Goal: Information Seeking & Learning: Learn about a topic

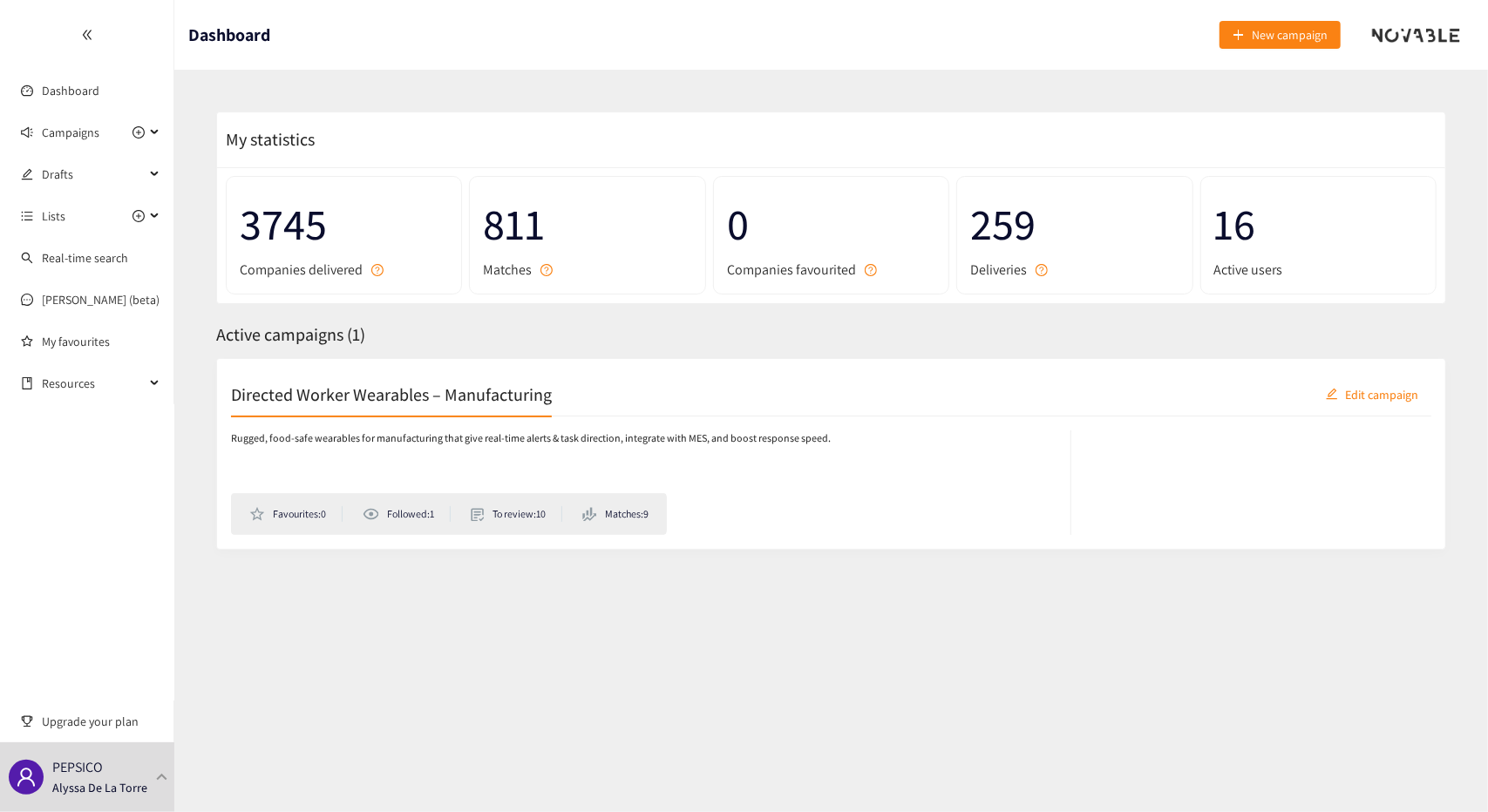
click at [443, 398] on h2 "Directed Worker Wearables – Manufacturing" at bounding box center [391, 393] width 320 height 24
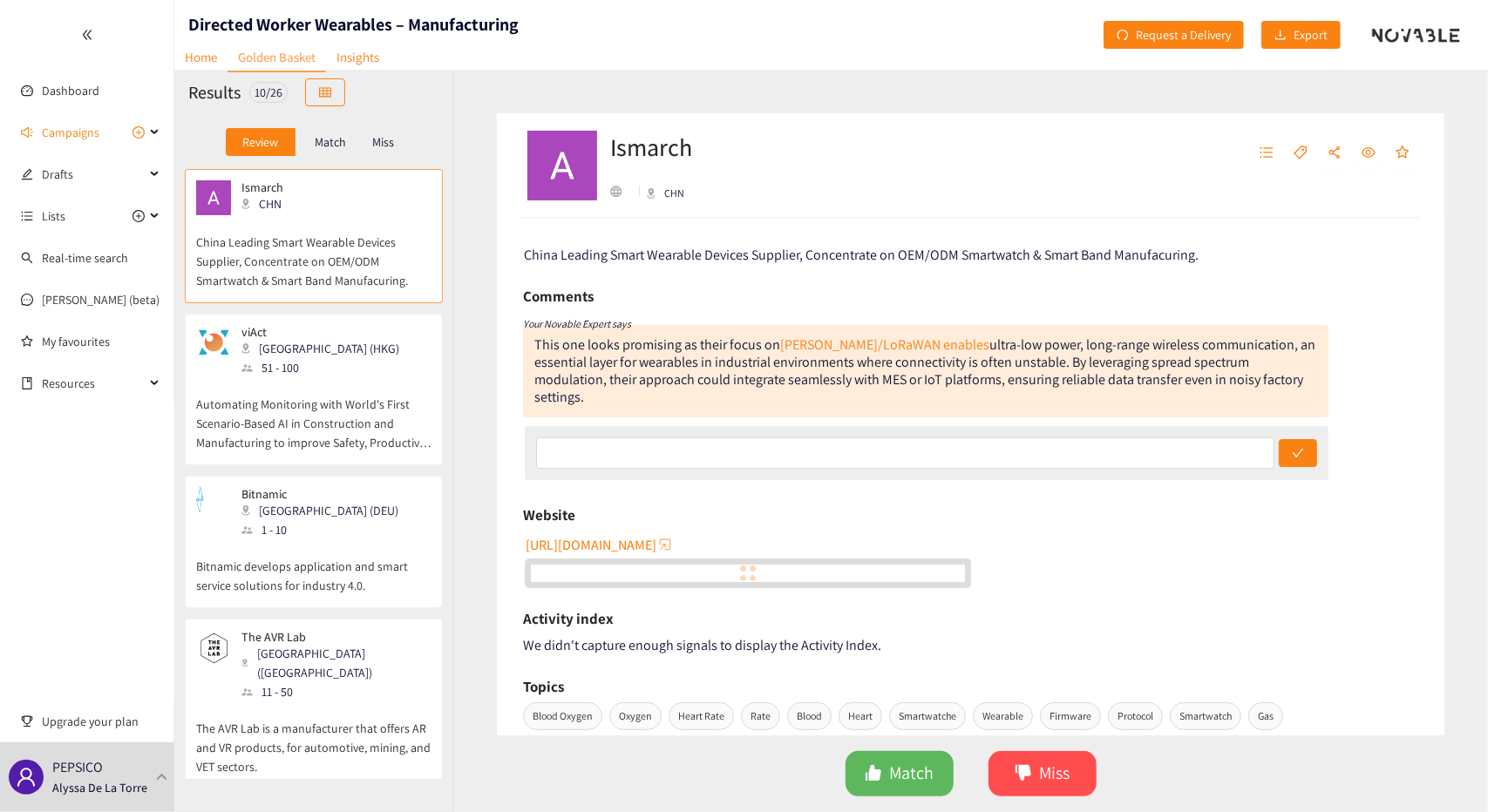
click at [368, 383] on p "Automating Monitoring with World's First Scenario-Based AI in Construction and …" at bounding box center [313, 414] width 236 height 75
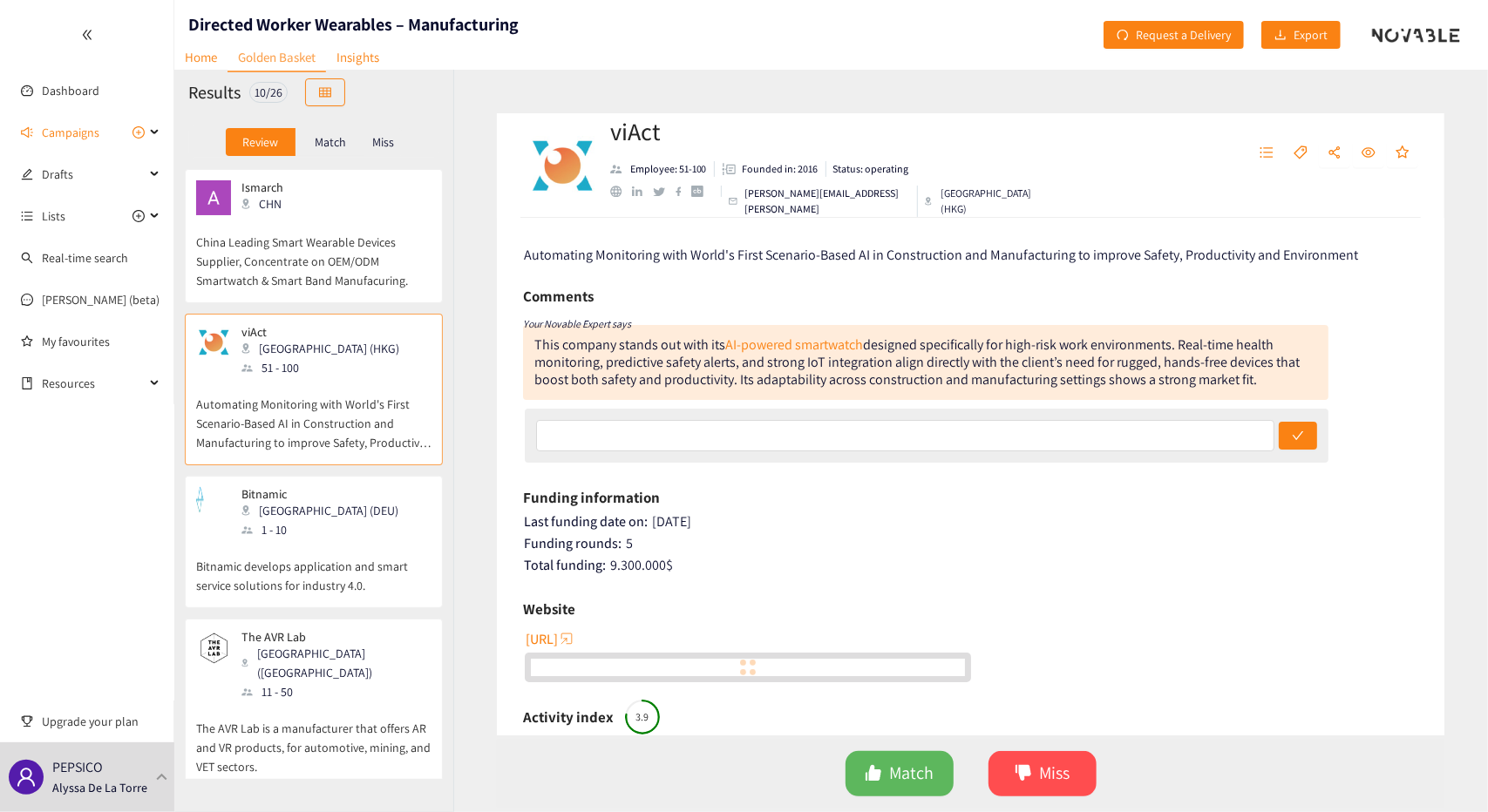
click at [325, 576] on p "Bitnamic develops application and smart service solutions for industry 4.0." at bounding box center [313, 567] width 236 height 56
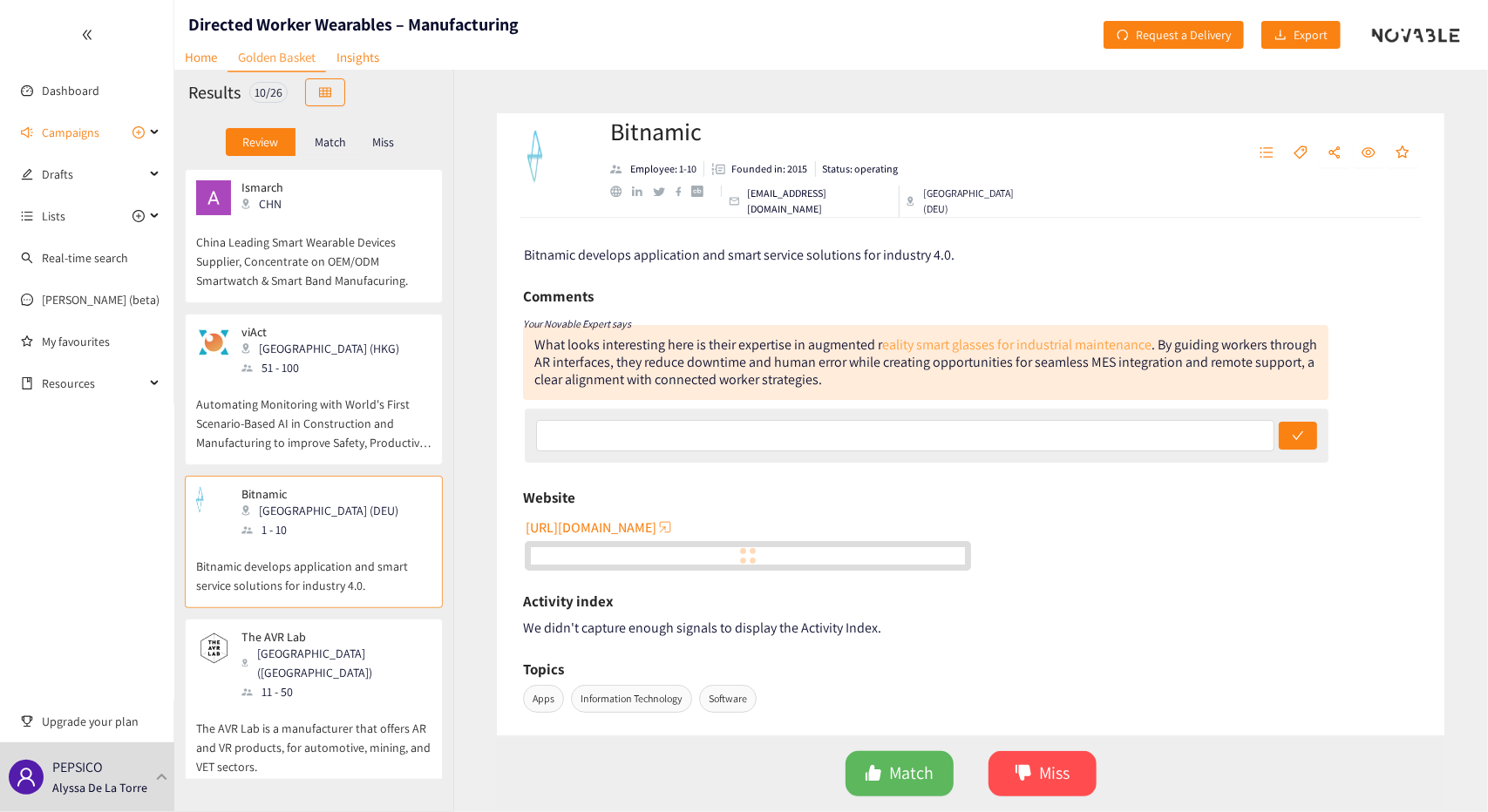
click at [1104, 349] on link "eality smart glasses for industrial maintenance" at bounding box center [1016, 345] width 269 height 18
click at [377, 142] on p "Miss" at bounding box center [383, 142] width 22 height 14
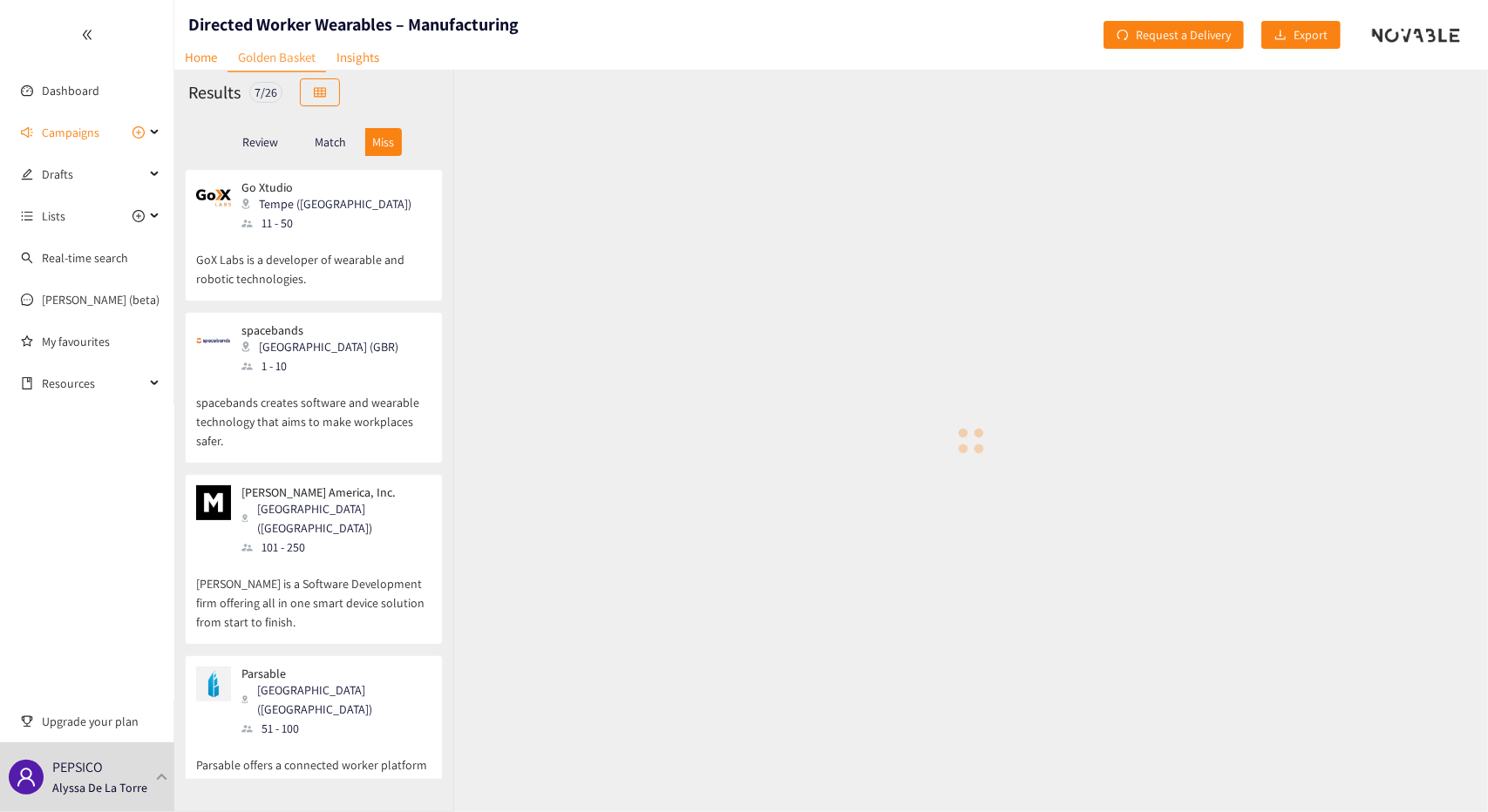
click at [329, 136] on p "Match" at bounding box center [330, 142] width 32 height 14
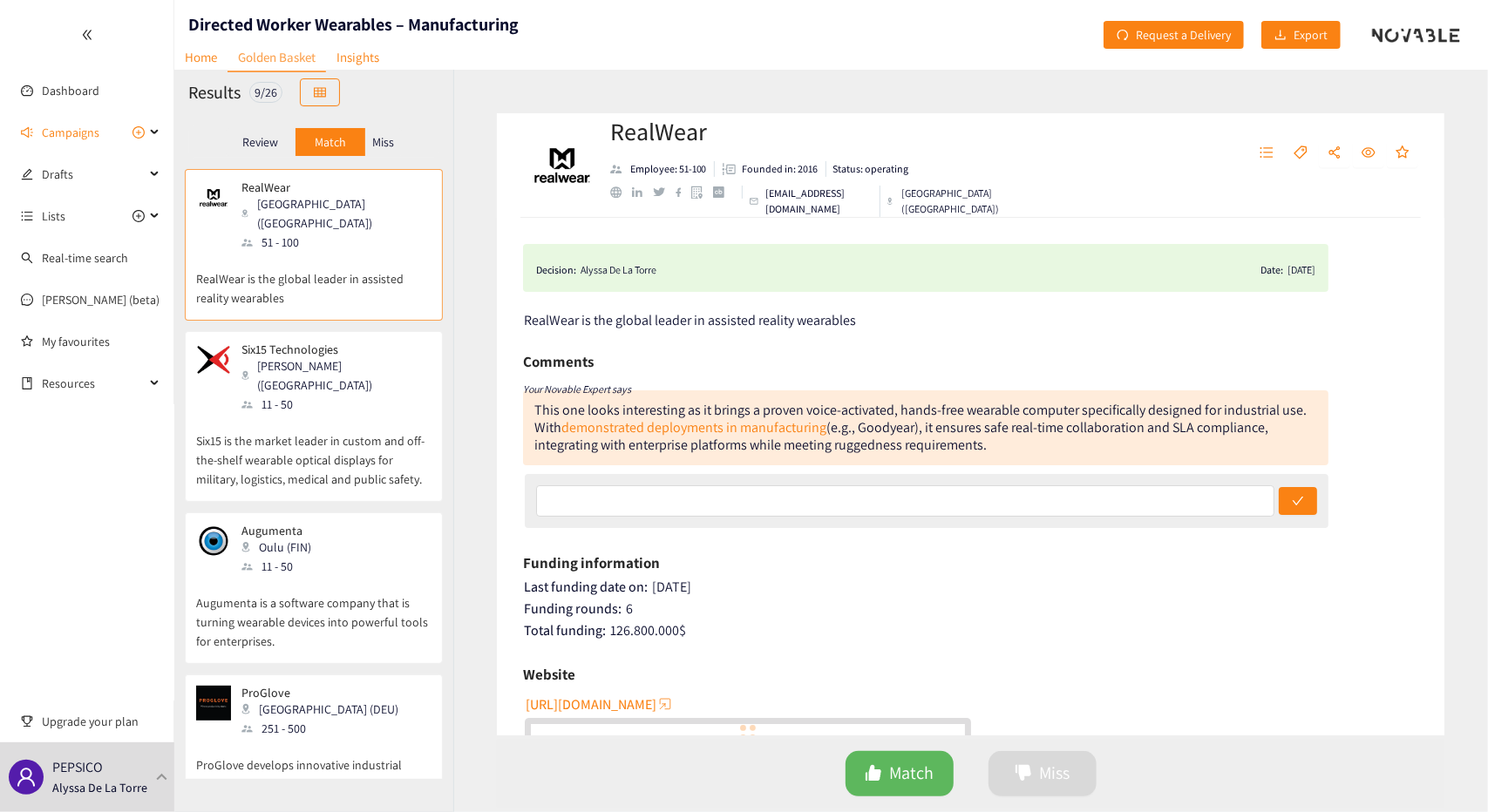
click at [374, 254] on p "RealWear is the global leader in assisted reality wearables" at bounding box center [313, 280] width 236 height 56
click at [362, 414] on p "Six15 is the market leader in custom and off-the-shelf wearable optical display…" at bounding box center [313, 451] width 236 height 75
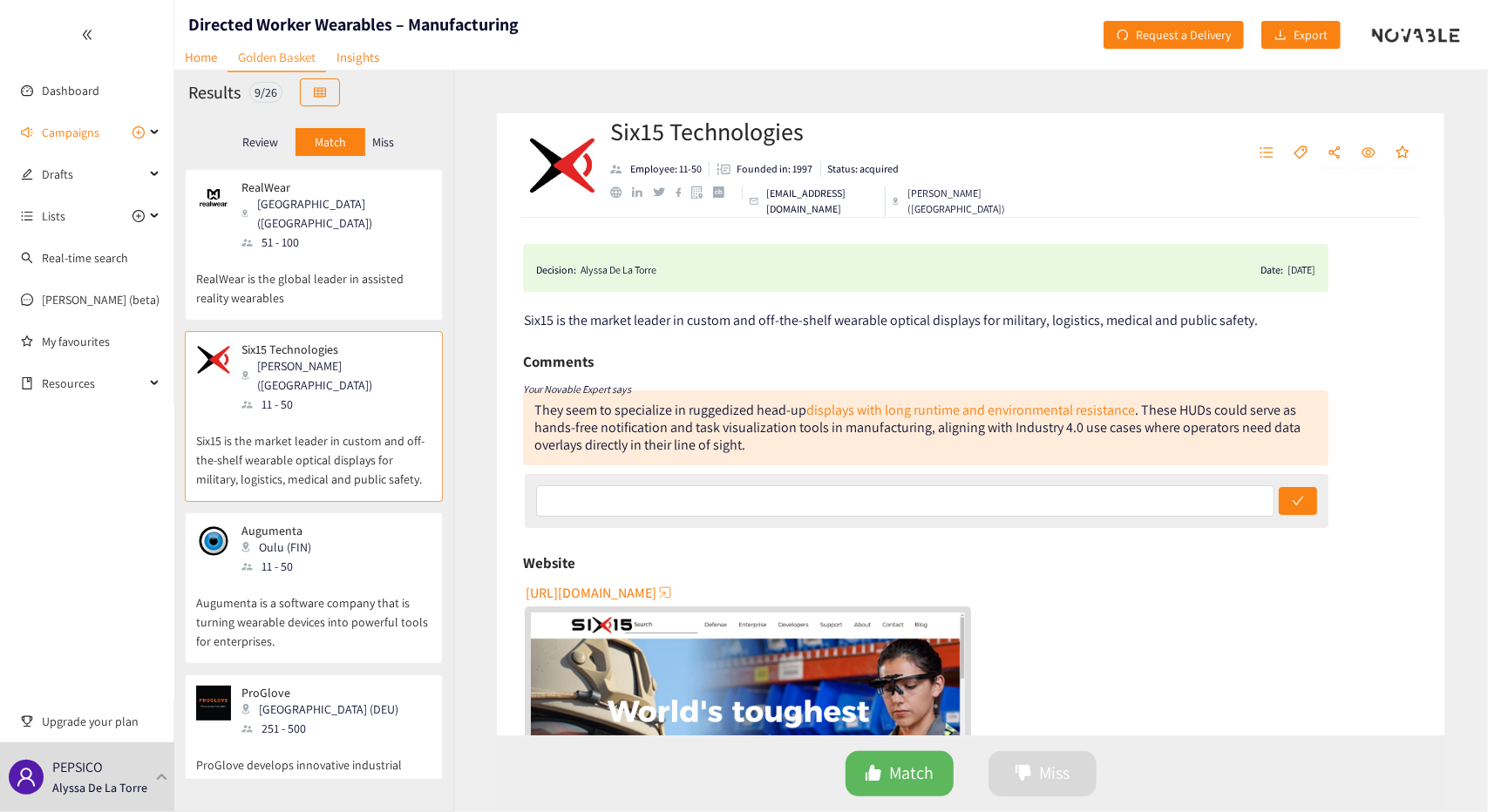
click at [352, 523] on div "Augumenta Oulu (FIN) 11 - 50" at bounding box center [313, 549] width 236 height 52
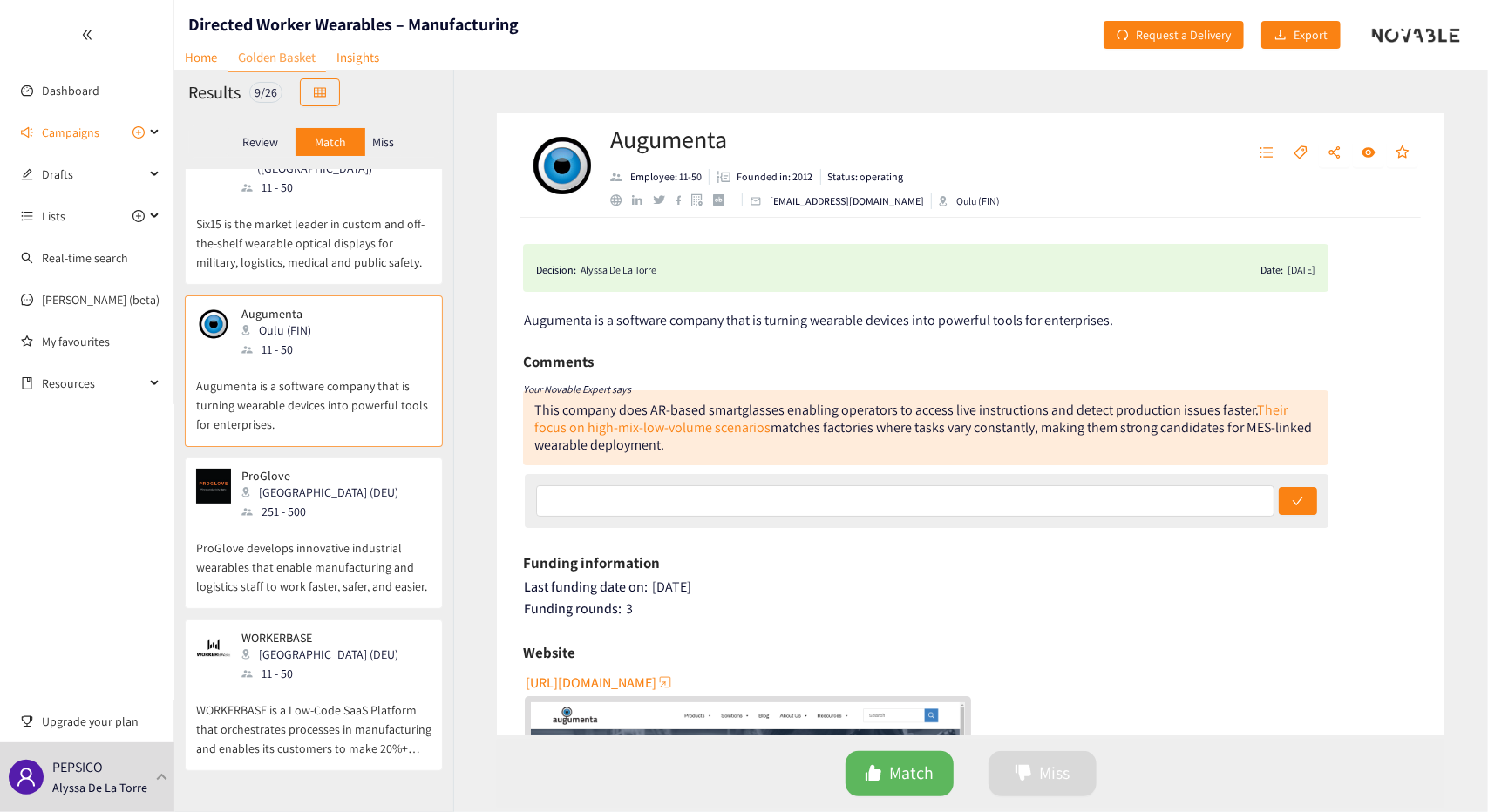
scroll to position [237, 0]
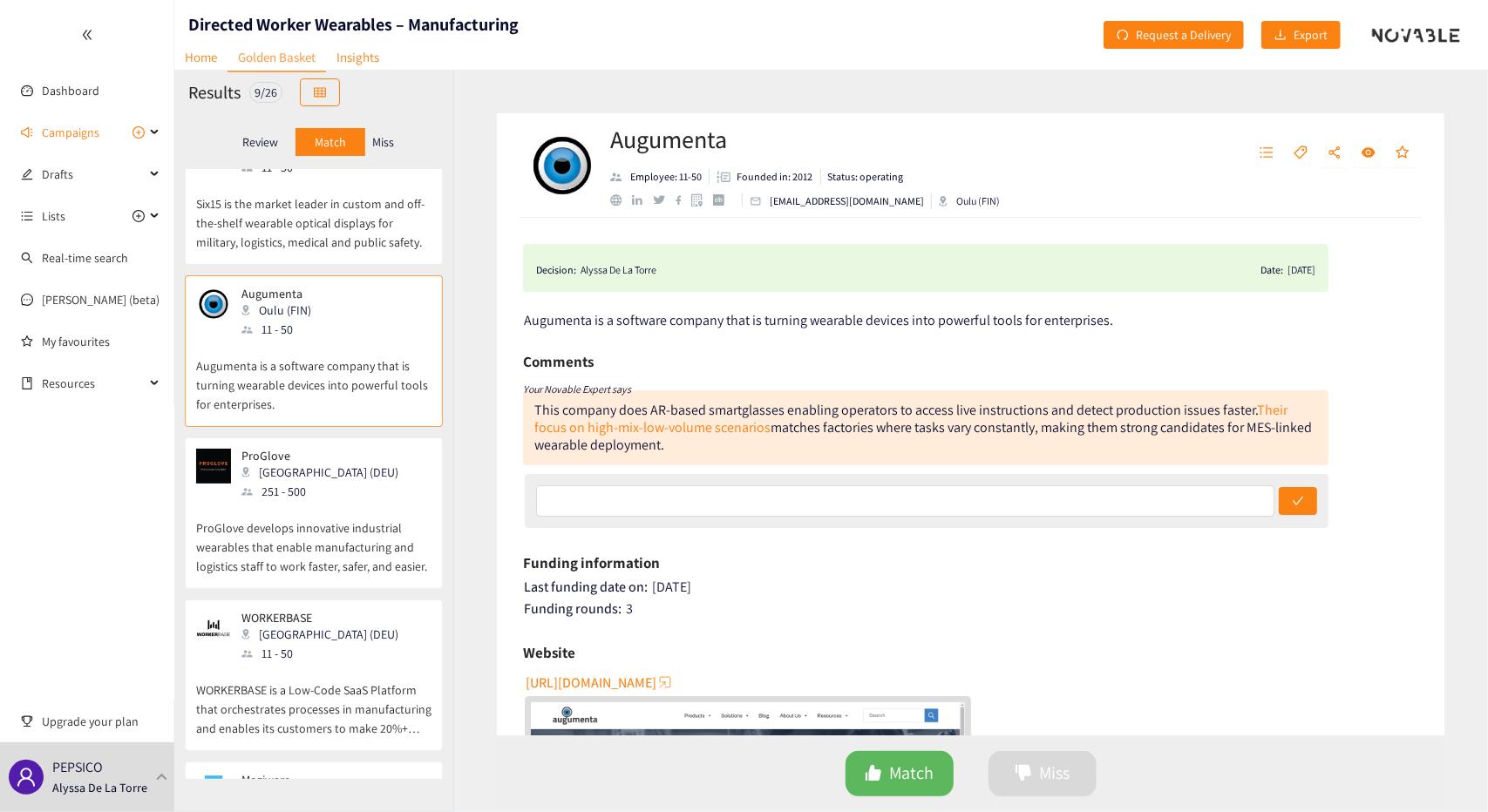
click at [375, 448] on div "ProGlove Munich (DEU) 251 - 500" at bounding box center [313, 475] width 236 height 52
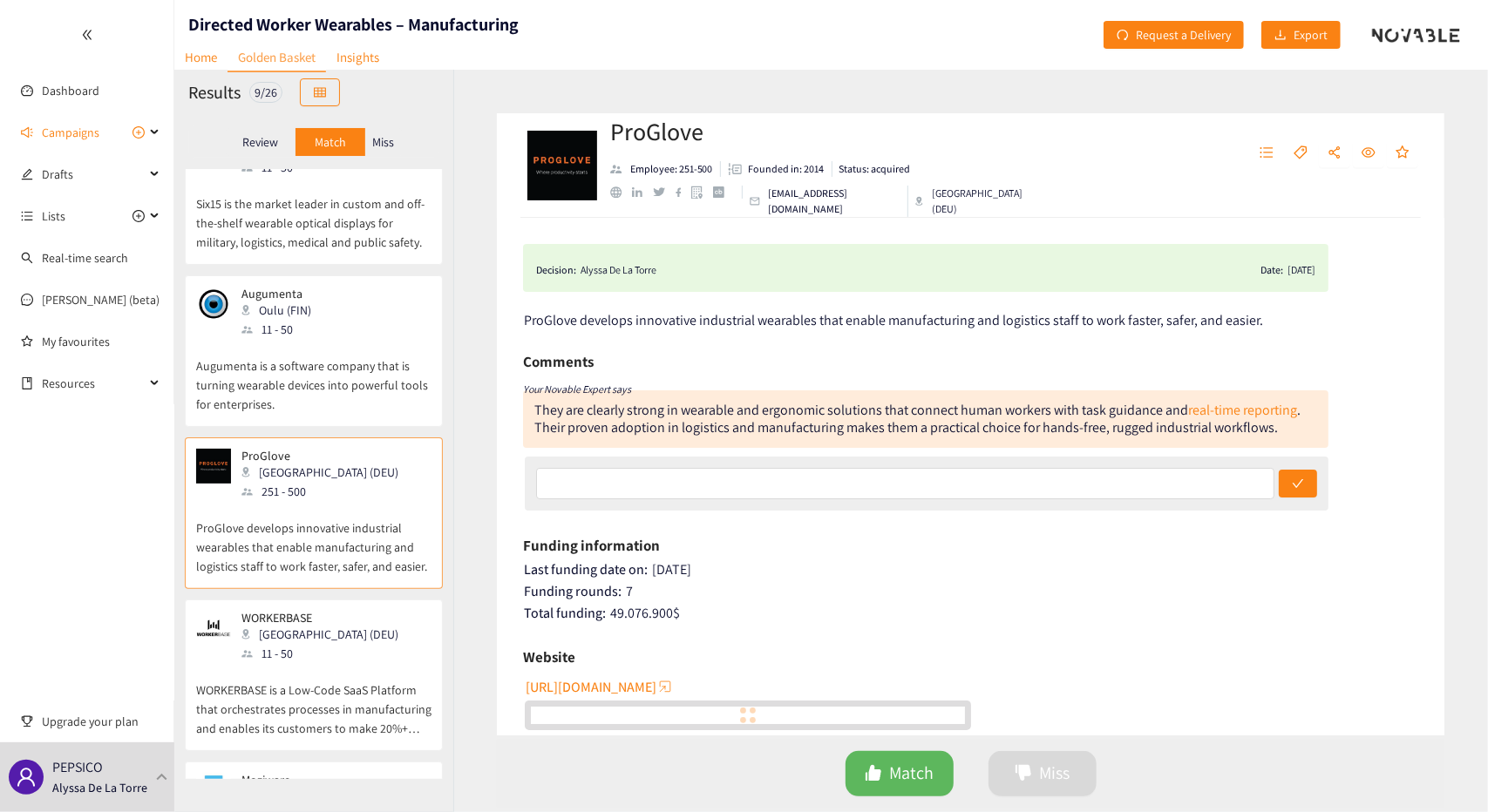
click at [326, 663] on p "WORKERBASE is a Low-Code SaaS Platform that orchestrates processes in manufactu…" at bounding box center [313, 700] width 236 height 75
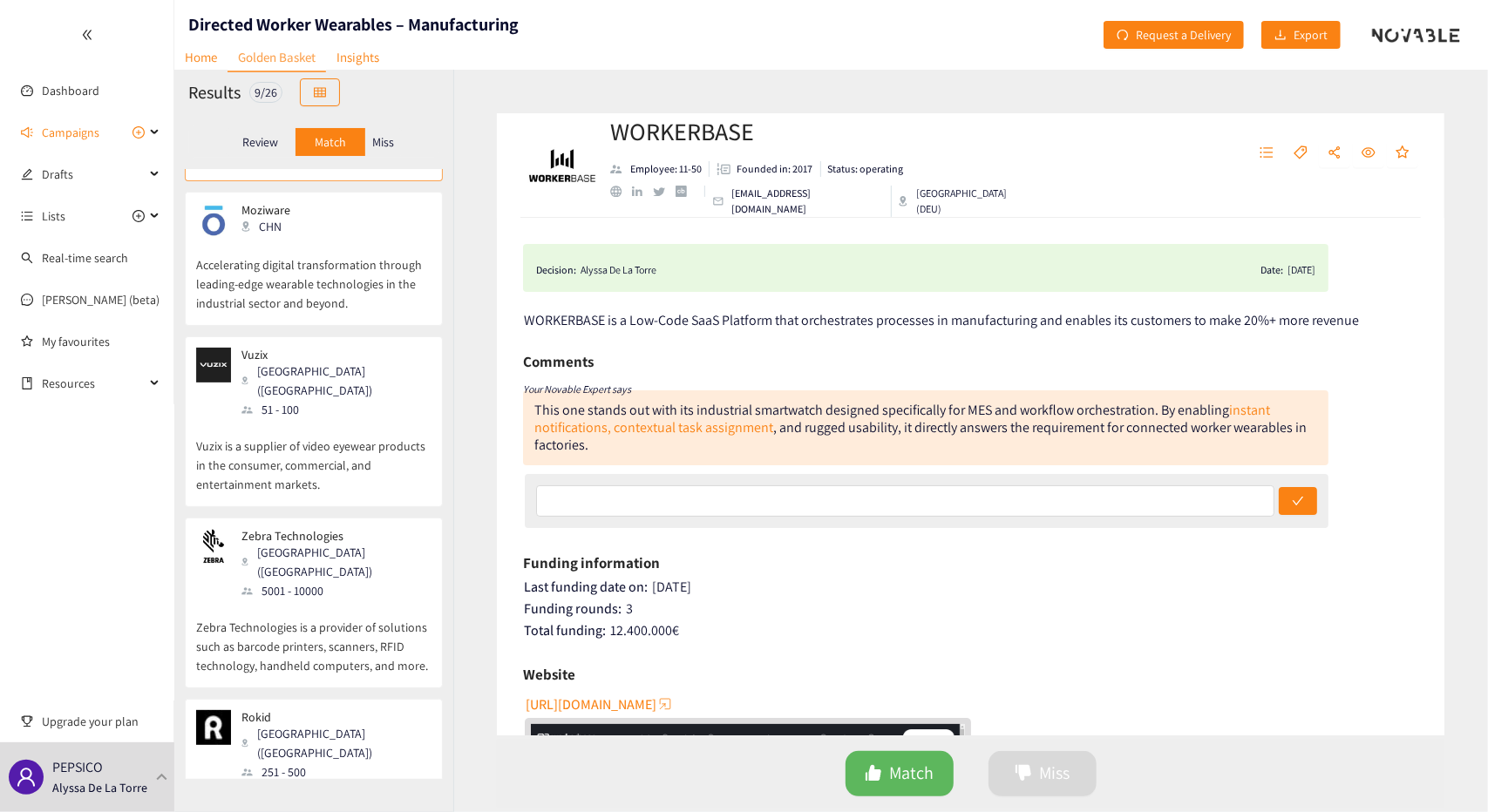
scroll to position [806, 0]
click at [296, 725] on div "[GEOGRAPHIC_DATA] ([GEOGRAPHIC_DATA])" at bounding box center [336, 744] width 189 height 38
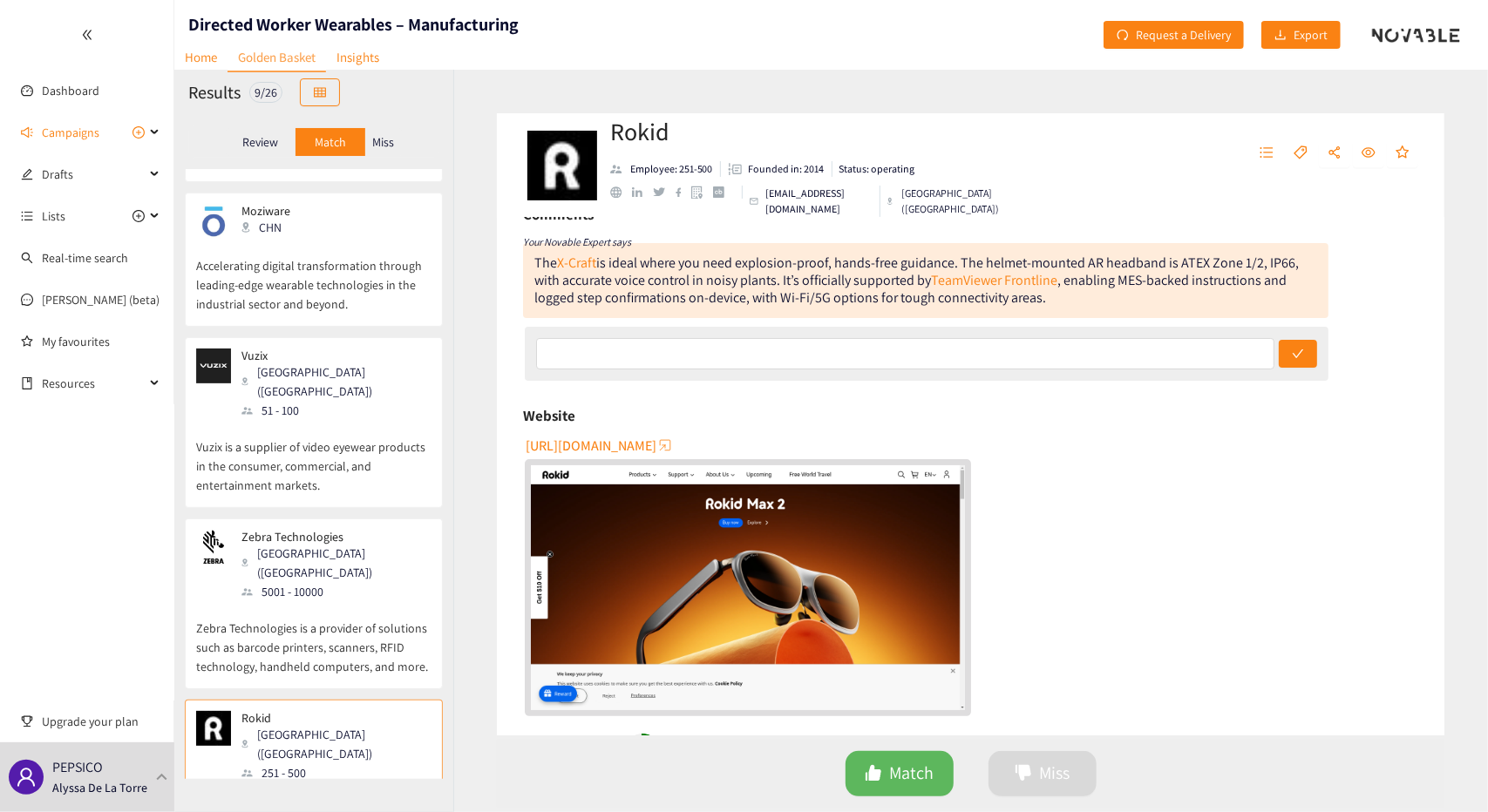
scroll to position [807, 0]
click at [993, 285] on link "TeamViewer Frontline" at bounding box center [994, 280] width 126 height 18
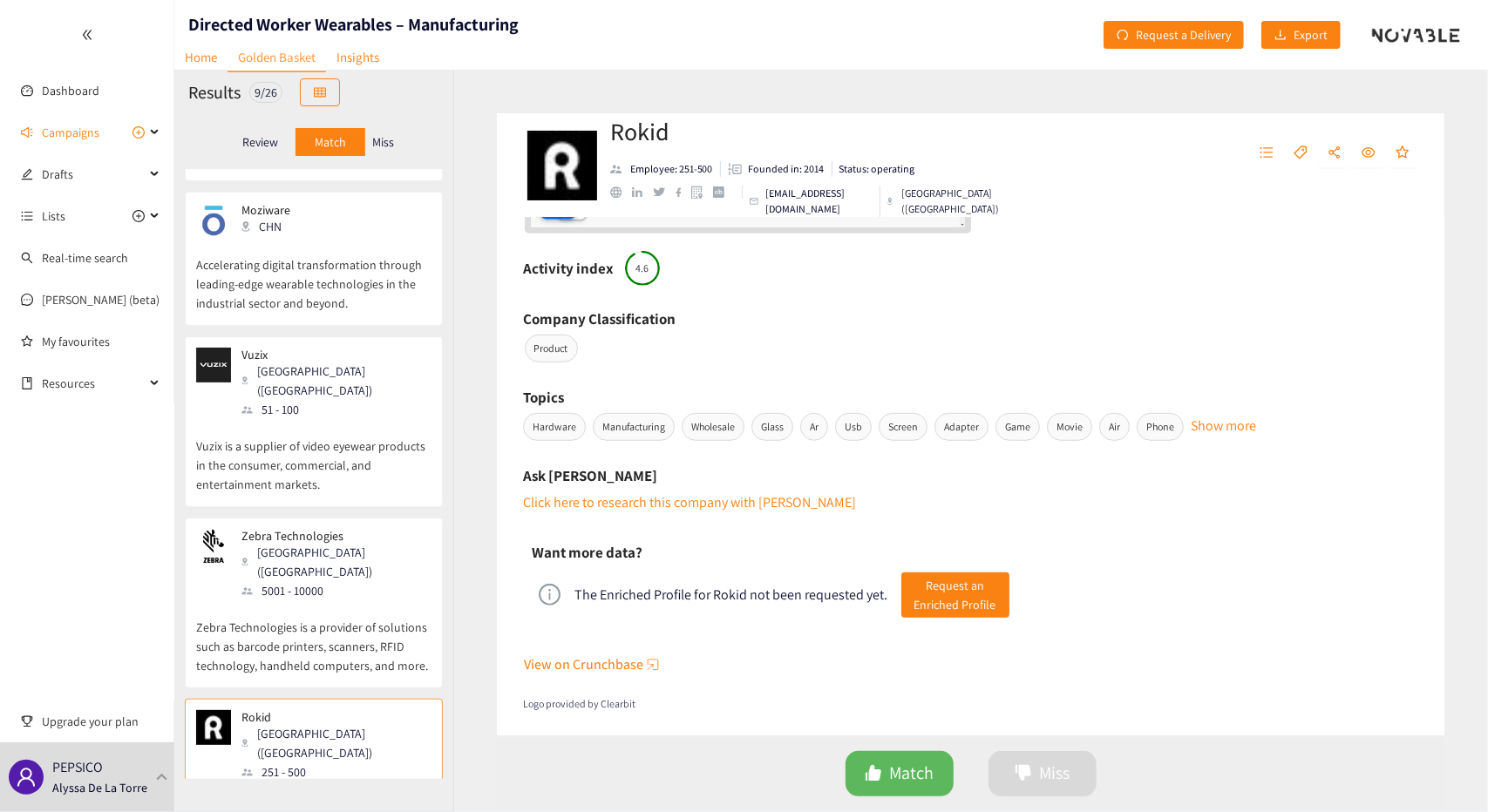
scroll to position [0, 0]
